Goal: Information Seeking & Learning: Learn about a topic

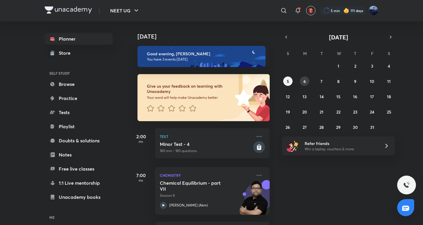
click at [306, 83] on button "6" at bounding box center [304, 80] width 9 height 9
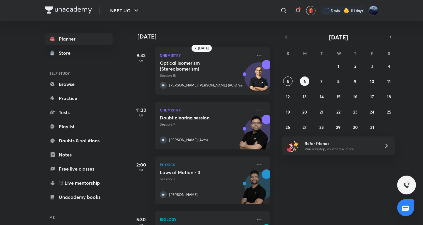
click at [293, 78] on div "28 29 30 1 2 3 4 5 6 7 8 9 10 11 12 13 14 15 16 17 18 19 20 21 22 23 24 25 26 2…" at bounding box center [338, 96] width 113 height 70
click at [291, 79] on button "5" at bounding box center [287, 80] width 9 height 9
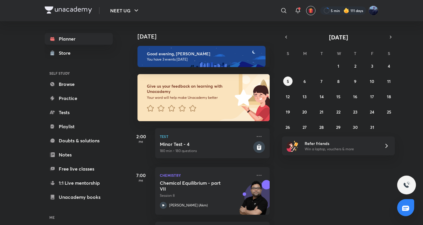
click at [378, 66] on div "28 29 30 1 2 3 4 5 6 7 8 9 10 11 12 13 14 15 16 17 18 19 20 21 22 23 24 25 26 2…" at bounding box center [338, 96] width 113 height 70
click at [372, 67] on abbr "3" at bounding box center [372, 66] width 2 height 6
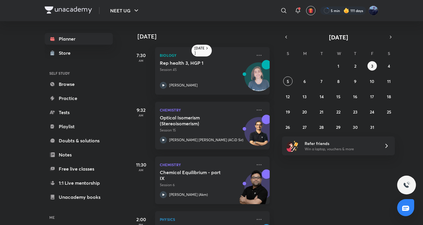
click at [221, 184] on p "Session 6" at bounding box center [206, 184] width 92 height 5
click at [255, 164] on icon at bounding box center [258, 164] width 7 height 7
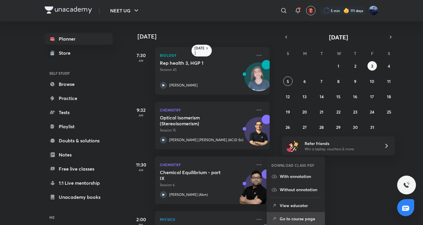
click at [289, 221] on p "Go to course page" at bounding box center [299, 218] width 41 height 6
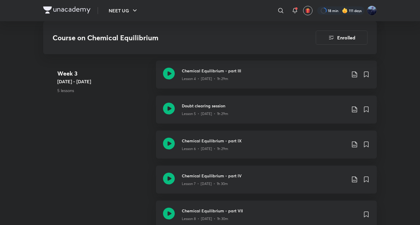
scroll to position [484, 0]
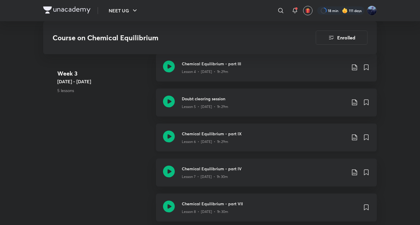
click at [255, 137] on div "Lesson 6 • Oct 3 • 1h 29m" at bounding box center [264, 141] width 164 height 8
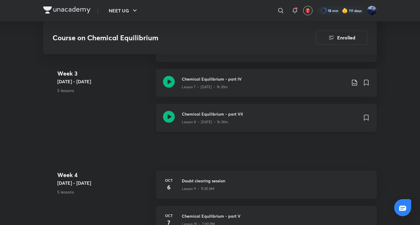
click at [308, 117] on div "Lesson 8 • Oct 5 • 1h 30m" at bounding box center [270, 121] width 176 height 8
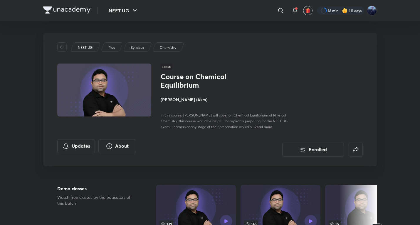
scroll to position [294, 0]
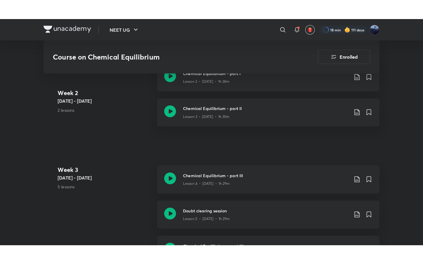
scroll to position [489, 0]
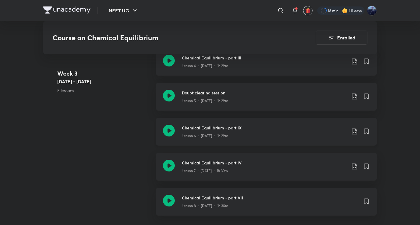
click at [229, 131] on div "Lesson 6 • Oct 3 • 1h 29m" at bounding box center [264, 135] width 164 height 8
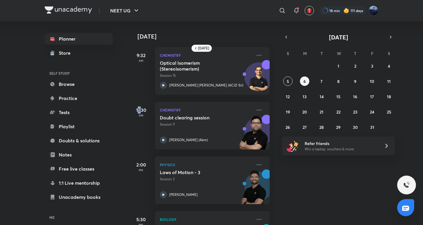
drag, startPoint x: 137, startPoint y: 107, endPoint x: 142, endPoint y: 107, distance: 4.4
click at [142, 107] on h5 "11:30" at bounding box center [140, 109] width 23 height 7
